Goal: Check status: Check status

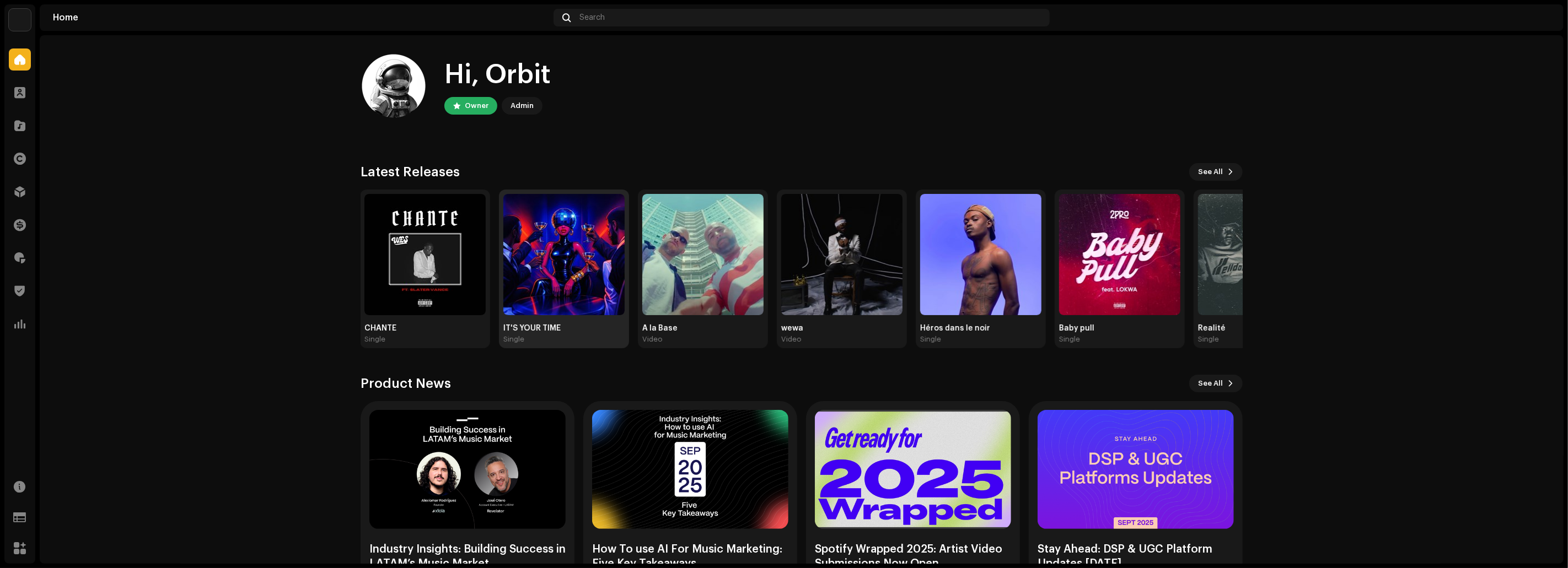
click at [576, 290] on img at bounding box center [564, 254] width 121 height 121
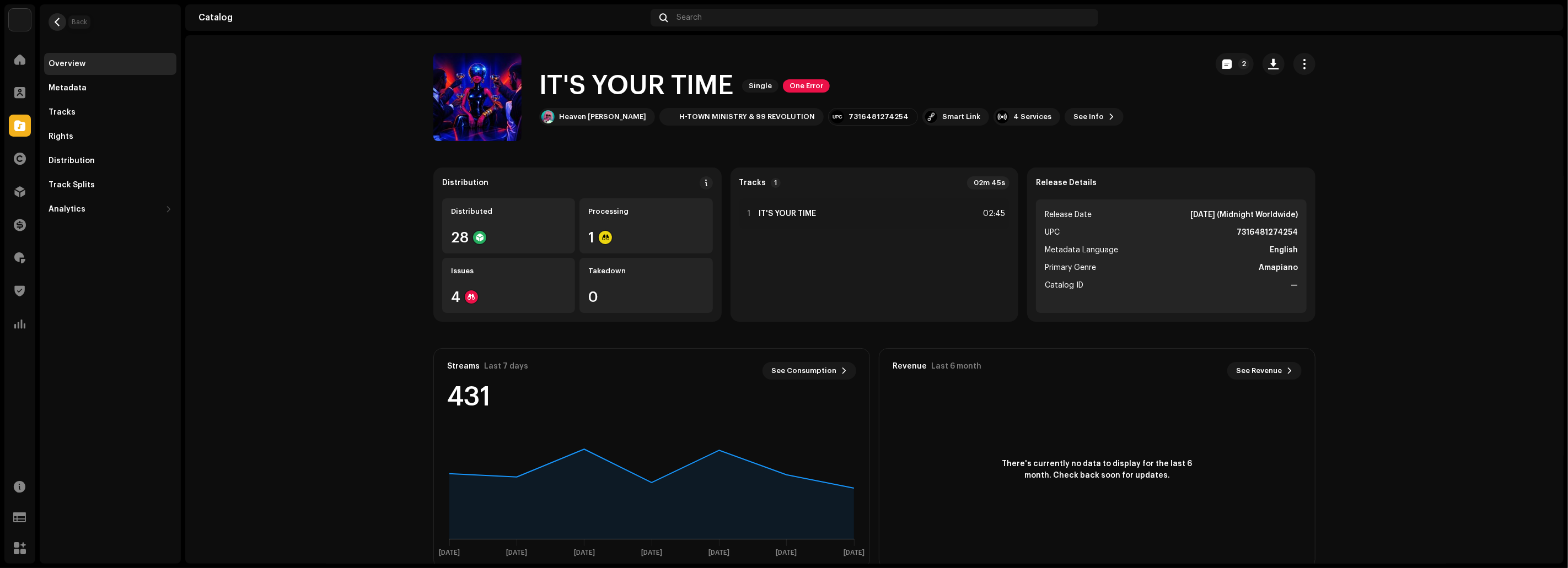
click at [52, 22] on button "button" at bounding box center [58, 22] width 18 height 18
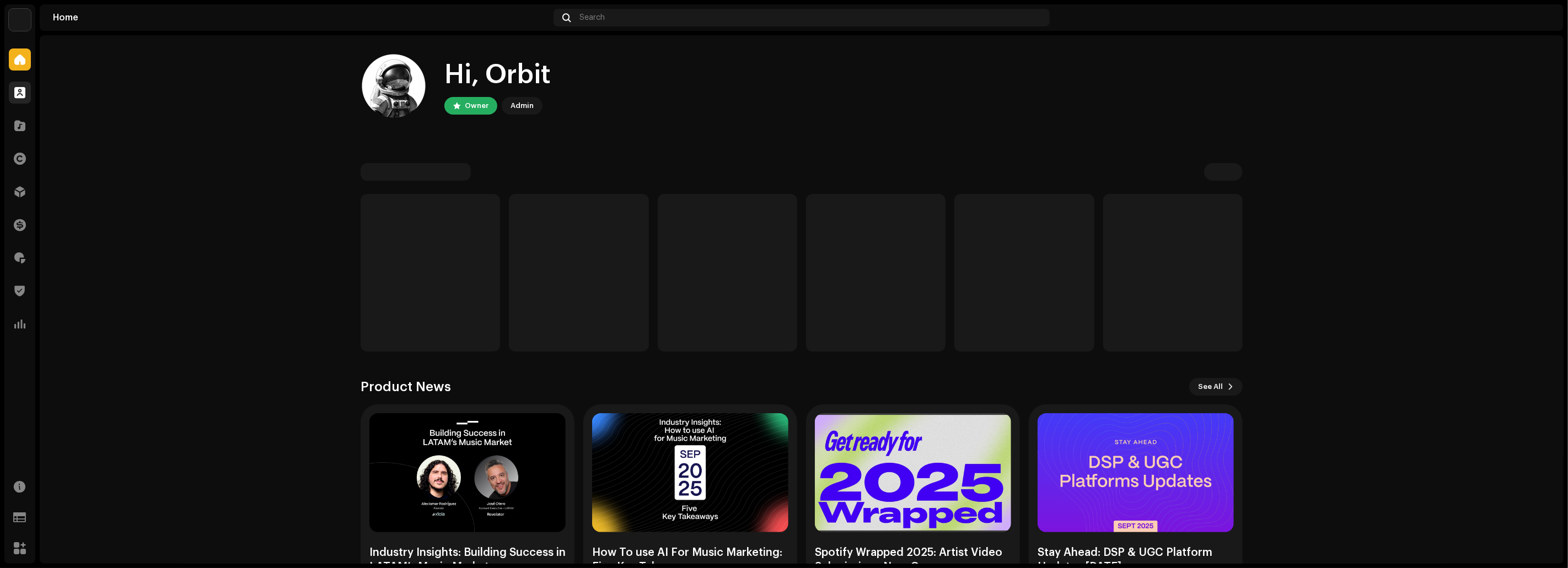
click at [19, 89] on span at bounding box center [20, 93] width 11 height 9
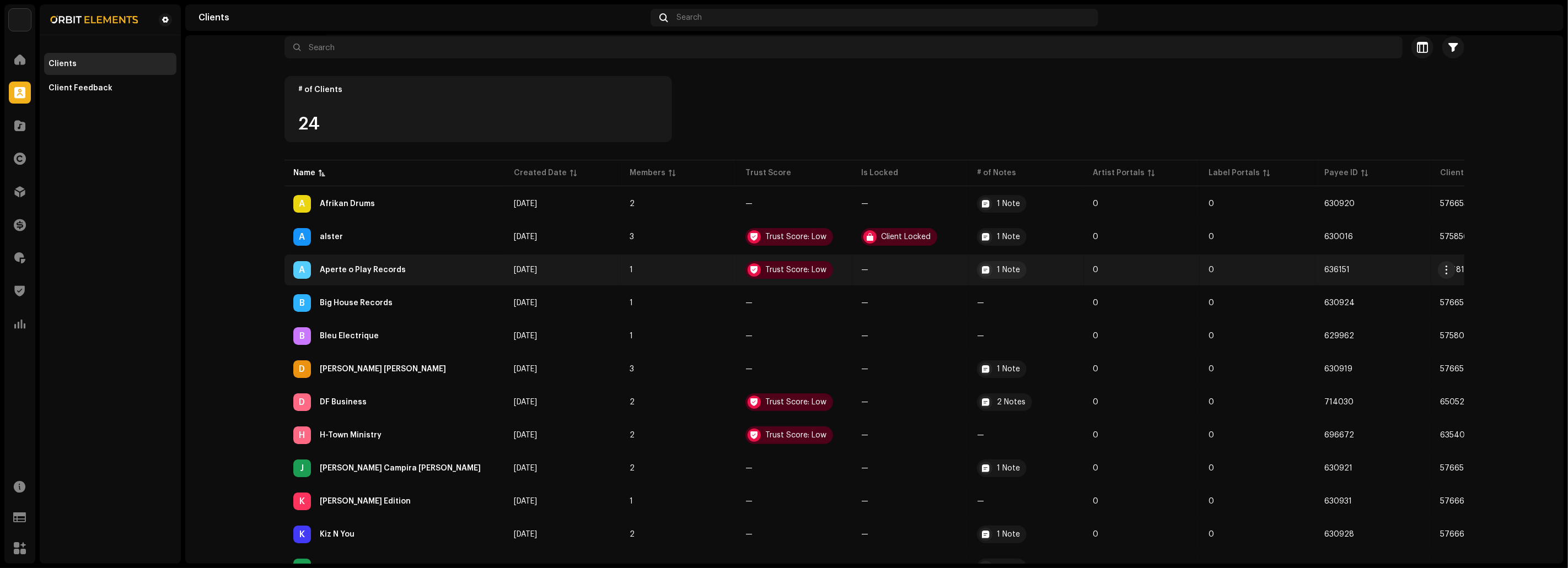
scroll to position [92, 0]
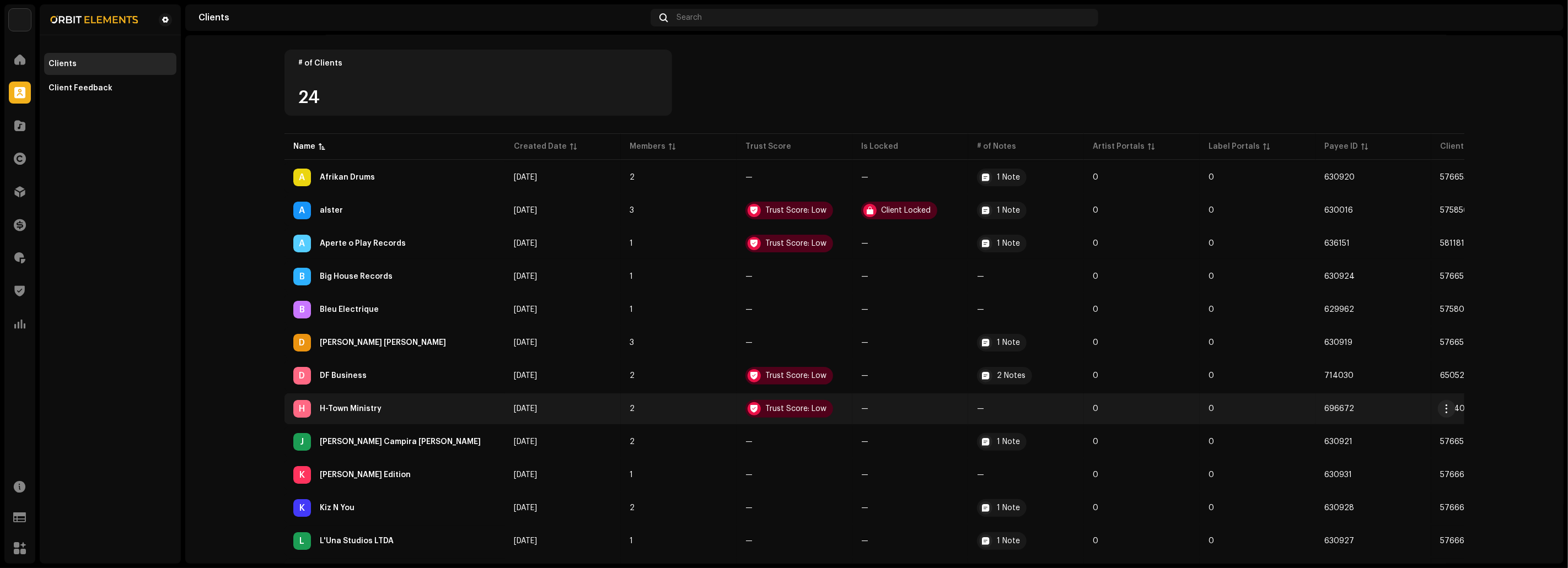
click at [433, 404] on div "H H-Town Ministry" at bounding box center [395, 409] width 203 height 18
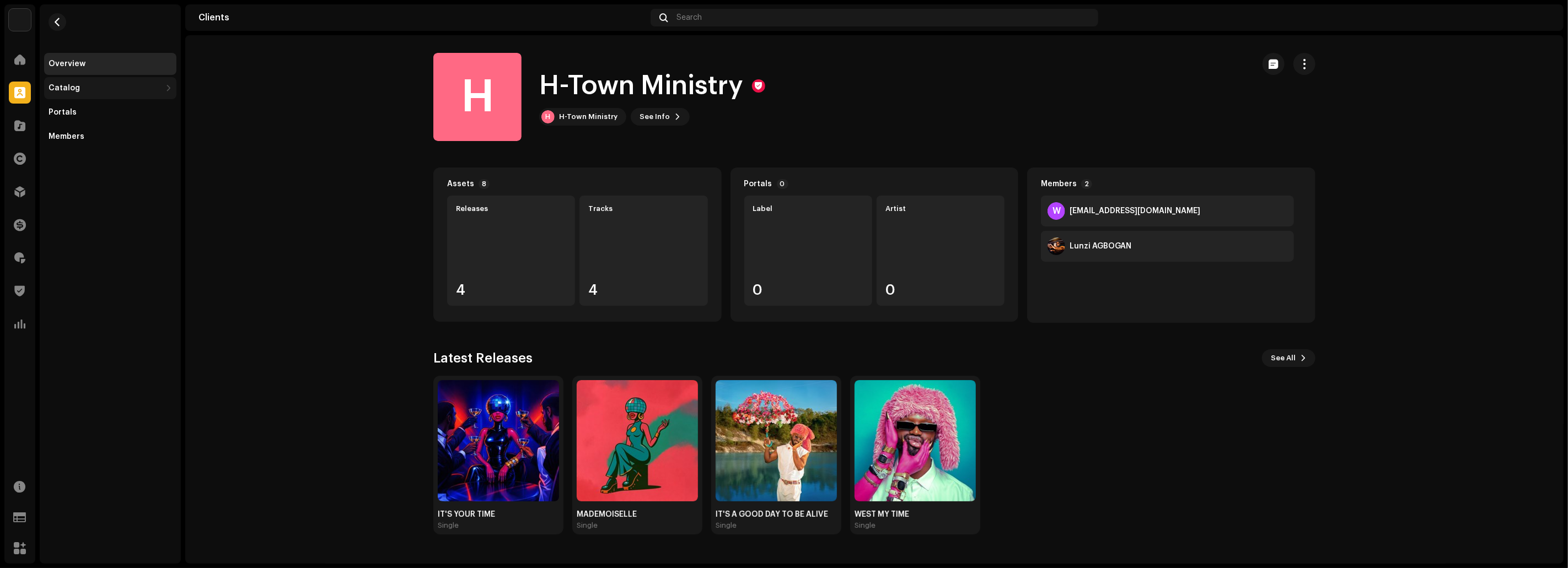
click at [78, 91] on div "Catalog" at bounding box center [104, 88] width 112 height 9
click at [75, 113] on div "Releases" at bounding box center [71, 112] width 36 height 9
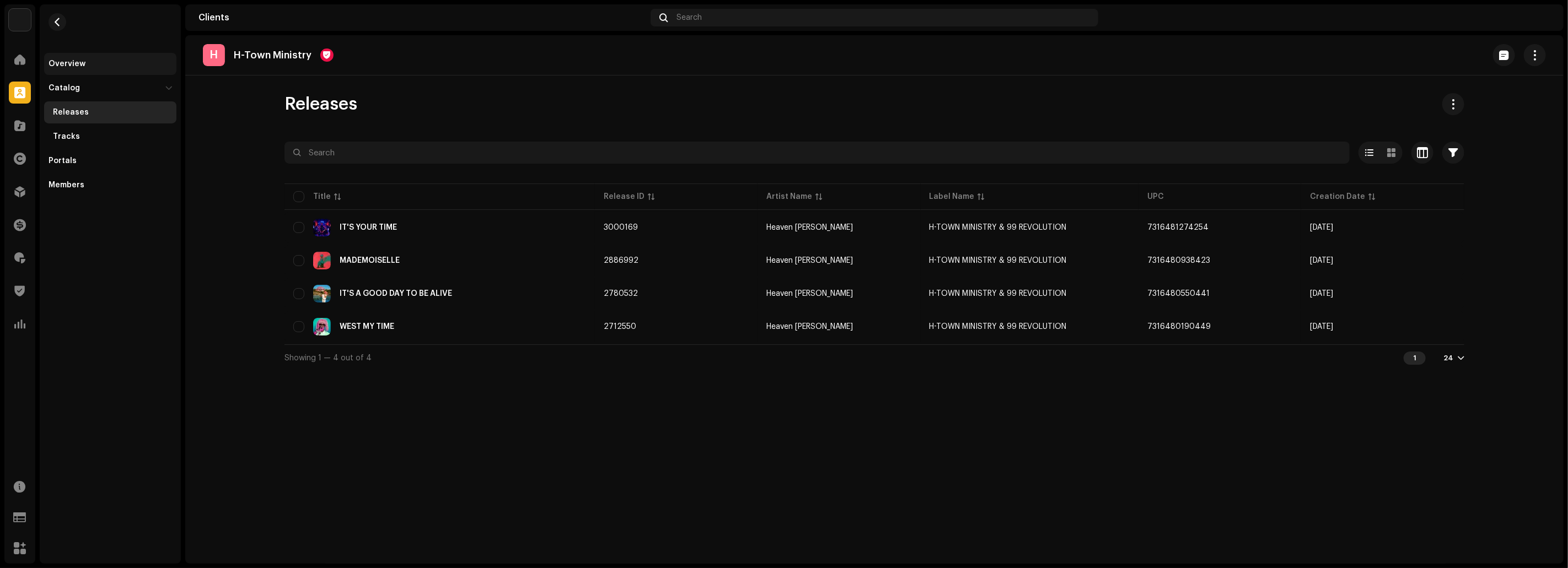
click at [92, 64] on div "Overview" at bounding box center [110, 64] width 123 height 9
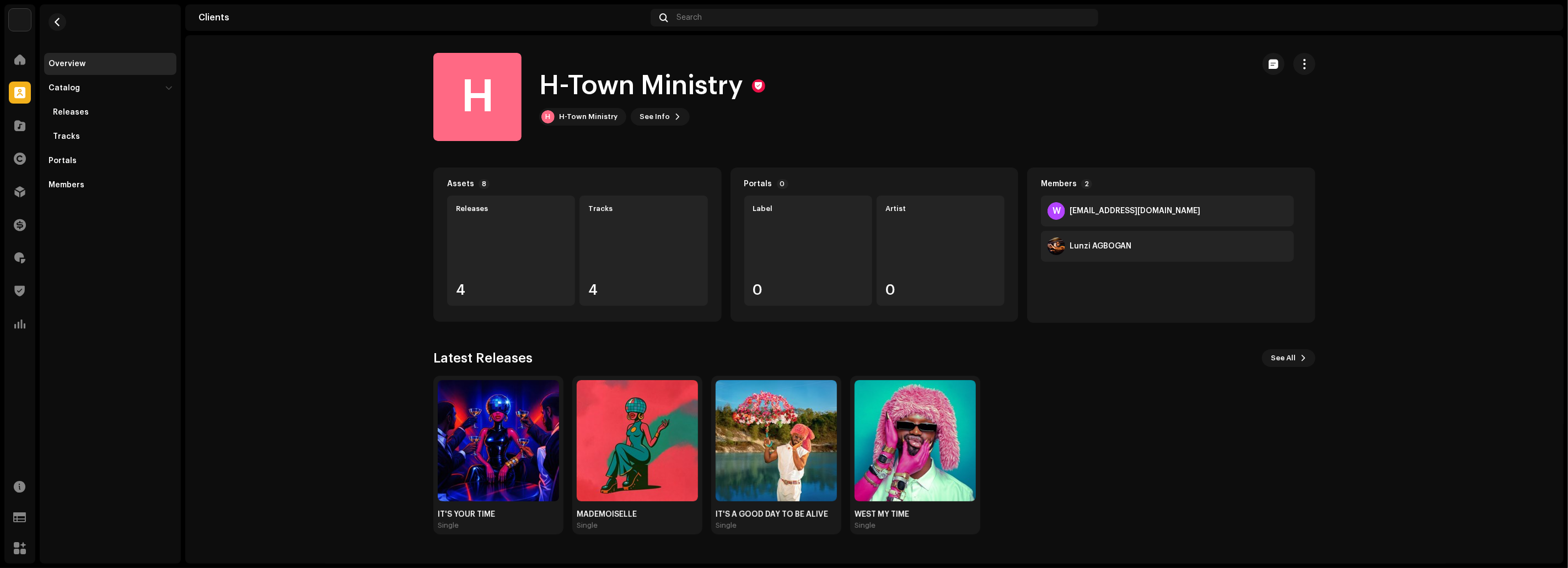
click at [386, 146] on clients-catalog-details-overview "H H-Town Ministry H H-Town Ministry H H-Town Ministry See Info Assets 8 Release…" at bounding box center [874, 293] width 1378 height 517
click at [561, 119] on div "H-Town Ministry" at bounding box center [588, 117] width 58 height 9
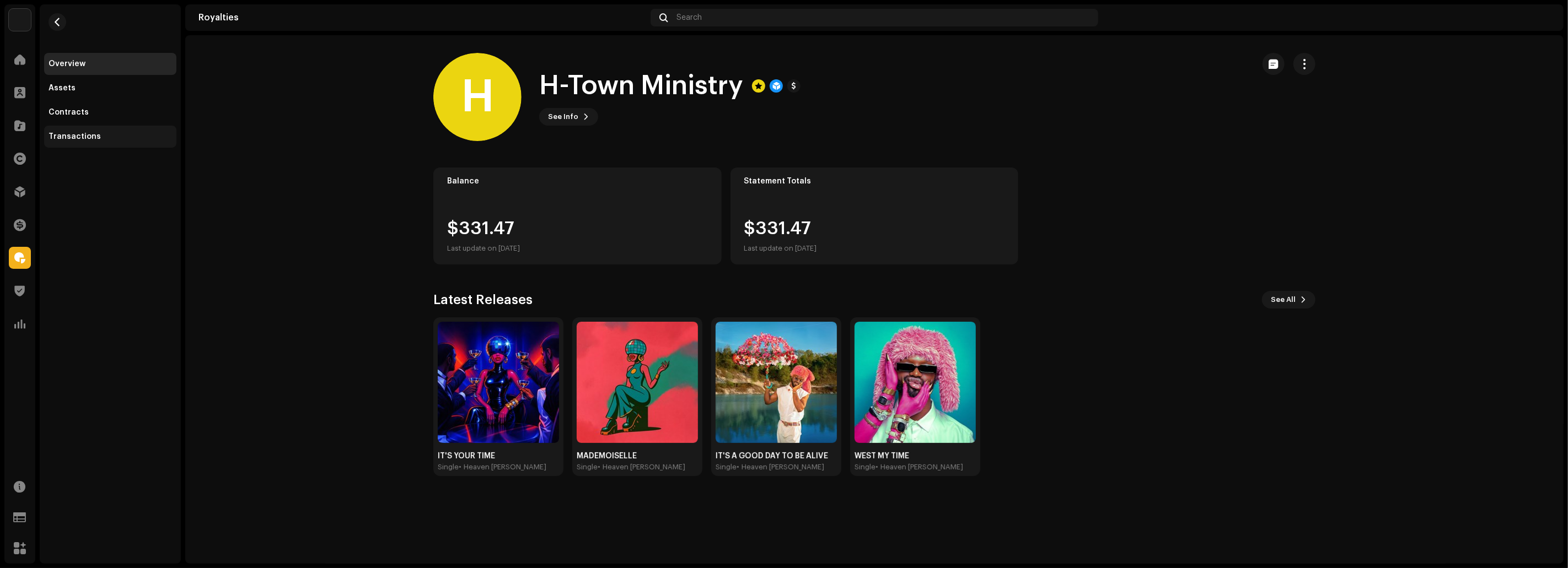
click at [108, 142] on div "Transactions" at bounding box center [110, 137] width 132 height 22
